Goal: Transaction & Acquisition: Download file/media

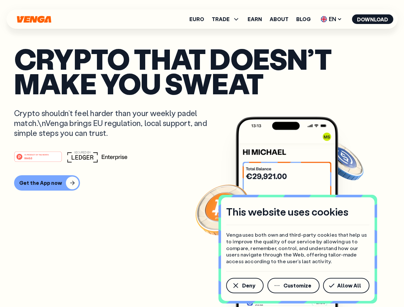
click at [202, 154] on div "#1 PRODUCT OF THE MONTH Web3" at bounding box center [202, 157] width 376 height 12
click at [244, 286] on span "Deny" at bounding box center [248, 285] width 13 height 5
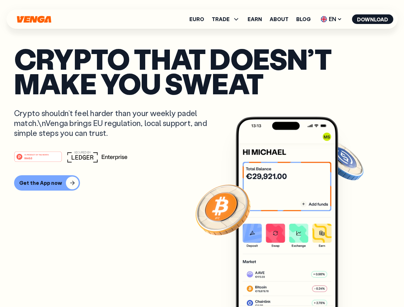
click at [294, 286] on img at bounding box center [287, 224] width 102 height 214
click at [347, 286] on article "Crypto that doesn’t make you sweat Crypto shouldn’t feel harder than your weekl…" at bounding box center [202, 166] width 376 height 240
click at [228, 19] on span "TRADE" at bounding box center [221, 19] width 18 height 5
click at [331, 19] on span "EN" at bounding box center [331, 19] width 26 height 10
click at [373, 19] on button "Download" at bounding box center [372, 19] width 41 height 10
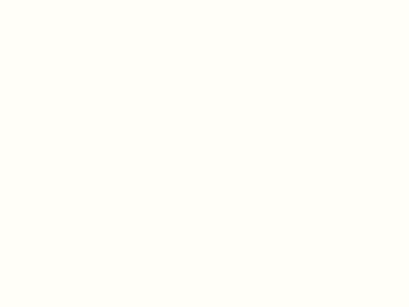
click at [202, 0] on html "This website uses cookies Venga uses both own and third-party cookies that help…" at bounding box center [204, 0] width 409 height 0
click at [46, 0] on html "This website uses cookies Venga uses both own and third-party cookies that help…" at bounding box center [204, 0] width 409 height 0
click at [39, 0] on html "This website uses cookies Venga uses both own and third-party cookies that help…" at bounding box center [204, 0] width 409 height 0
